Goal: Transaction & Acquisition: Book appointment/travel/reservation

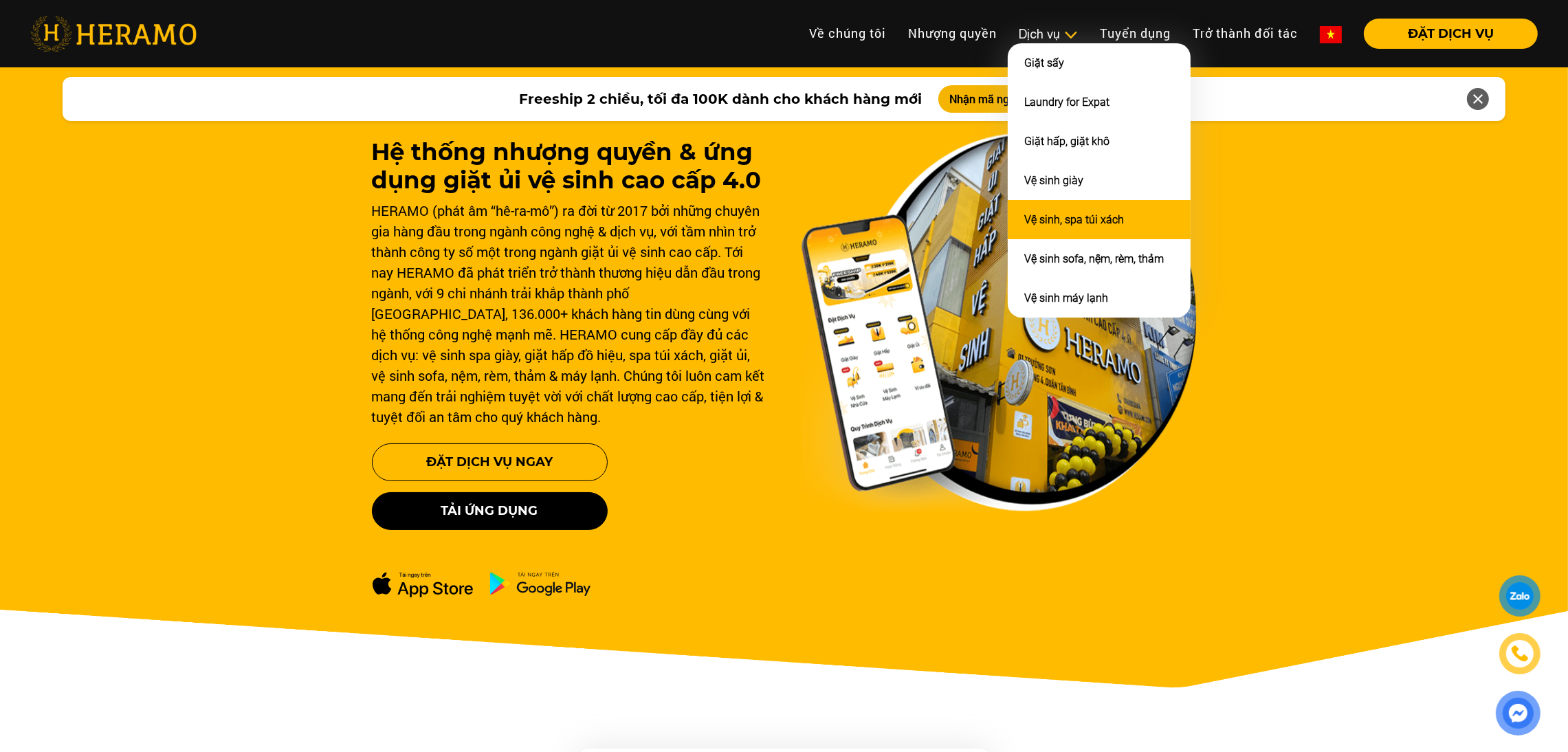
click at [1047, 218] on link "Vệ sinh, spa túi xách" at bounding box center [1074, 219] width 100 height 13
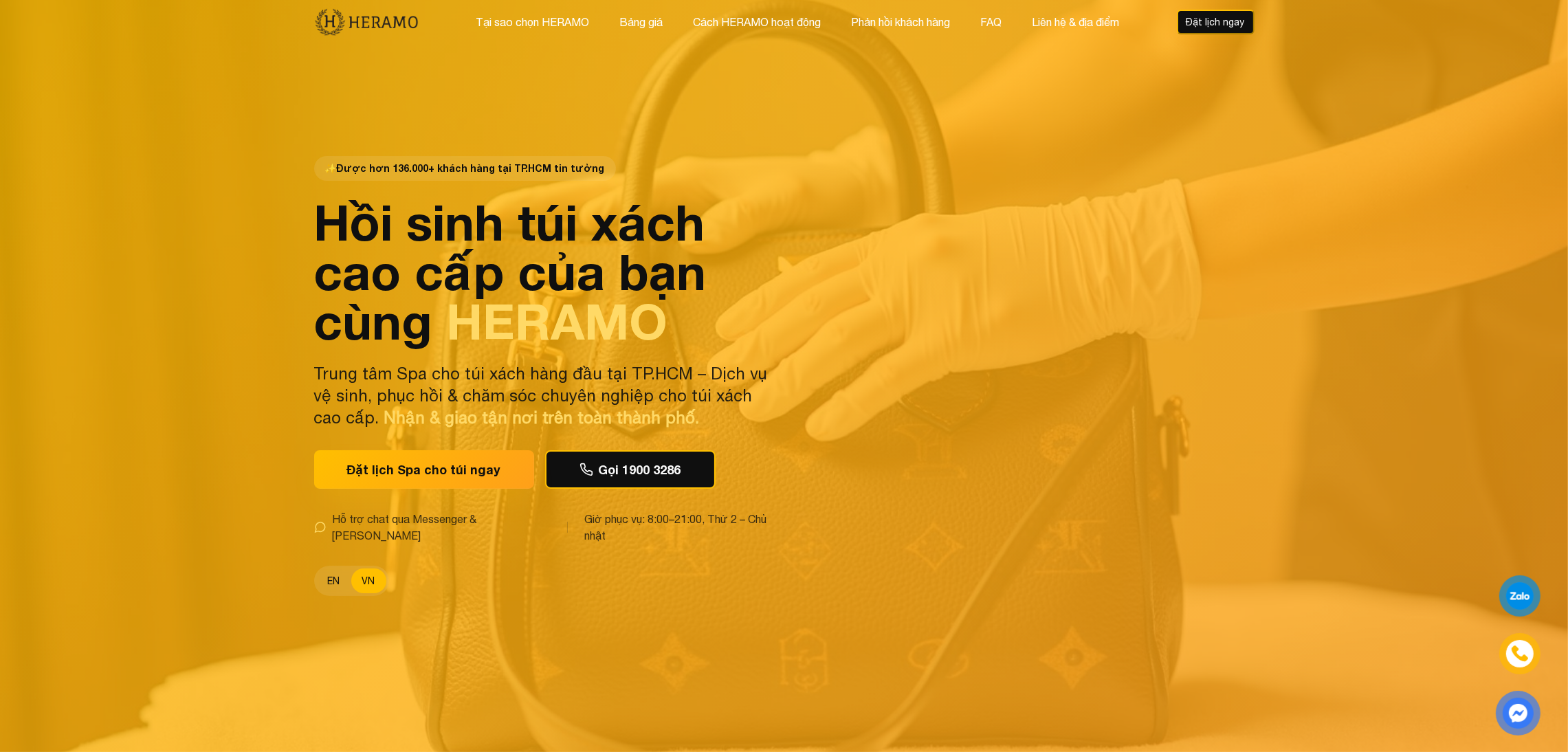
click at [327, 582] on button "EN" at bounding box center [334, 580] width 34 height 25
